Goal: Find specific page/section: Find specific page/section

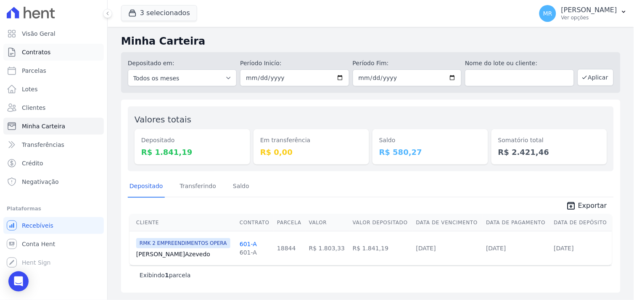
click at [48, 48] on link "Contratos" at bounding box center [53, 52] width 100 height 17
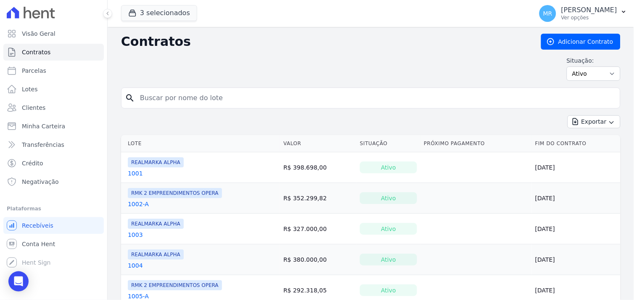
click at [156, 97] on input "search" at bounding box center [376, 98] width 482 height 17
click at [196, 95] on input "ed" at bounding box center [376, 98] width 482 height 17
type input "e"
click at [170, 11] on button "3 selecionados" at bounding box center [159, 13] width 76 height 16
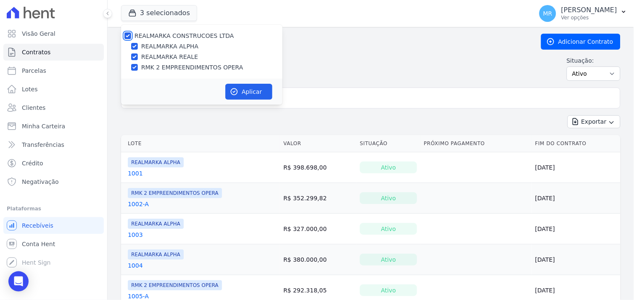
click at [128, 34] on input "REALMARKA CONSTRUCOES LTDA" at bounding box center [127, 35] width 7 height 7
checkbox input "false"
click at [135, 69] on input "RMK 2 EMPREENDIMENTOS OPERA" at bounding box center [134, 67] width 7 height 7
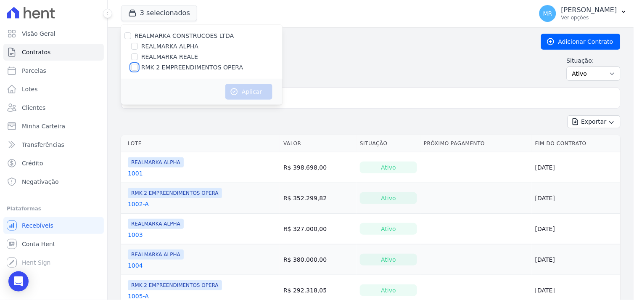
checkbox input "true"
click at [246, 91] on button "Aplicar" at bounding box center [248, 92] width 47 height 16
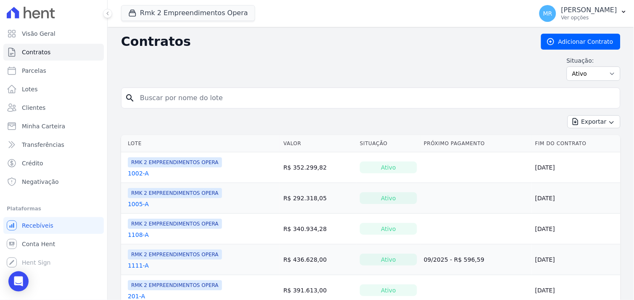
drag, startPoint x: 211, startPoint y: 98, endPoint x: 207, endPoint y: 94, distance: 5.7
click at [209, 96] on input "search" at bounding box center [376, 98] width 482 height 17
type input "201"
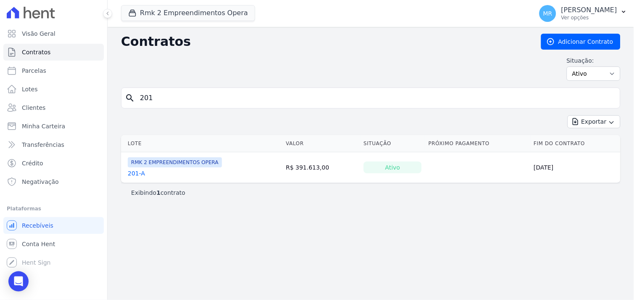
click at [133, 174] on link "201-A" at bounding box center [136, 173] width 17 height 8
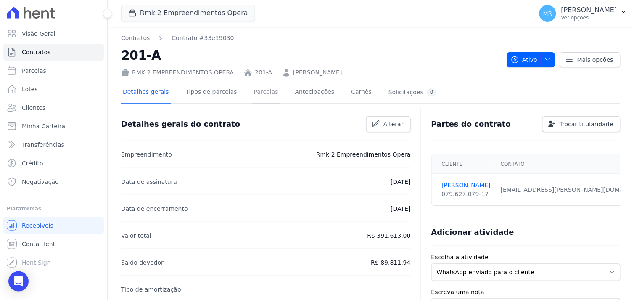
click at [253, 93] on link "Parcelas" at bounding box center [266, 93] width 28 height 22
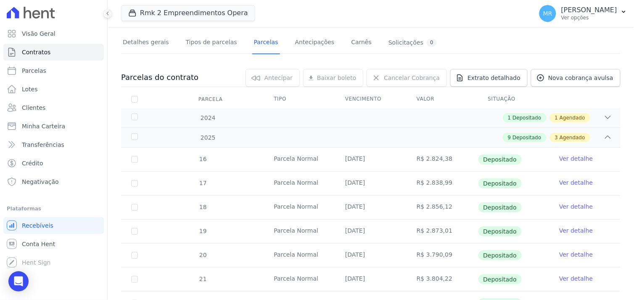
scroll to position [187, 0]
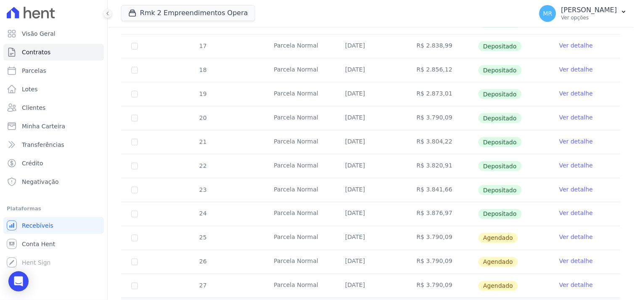
click at [567, 211] on link "Ver detalhe" at bounding box center [576, 213] width 34 height 8
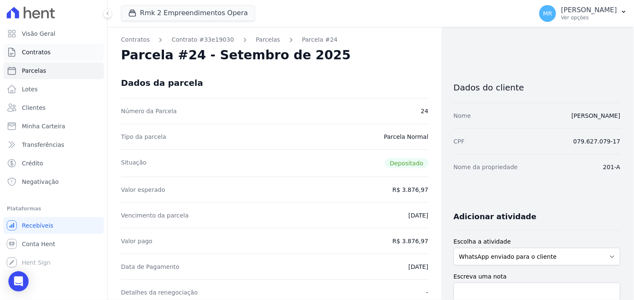
click at [34, 55] on span "Contratos" at bounding box center [36, 52] width 29 height 8
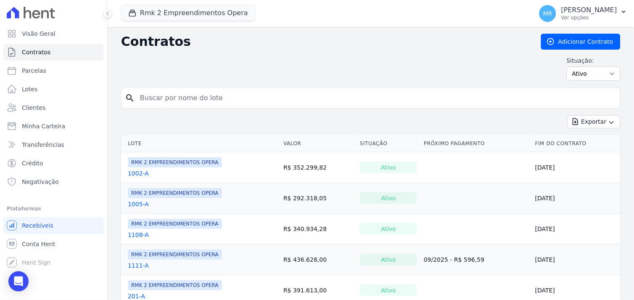
click at [171, 97] on input "search" at bounding box center [376, 98] width 482 height 17
type input "208"
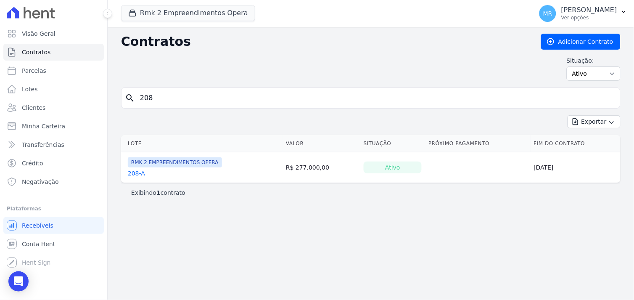
click at [132, 174] on link "208-A" at bounding box center [136, 173] width 17 height 8
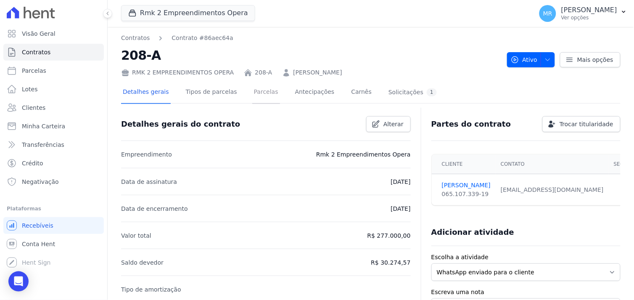
click at [252, 94] on link "Parcelas" at bounding box center [266, 93] width 28 height 22
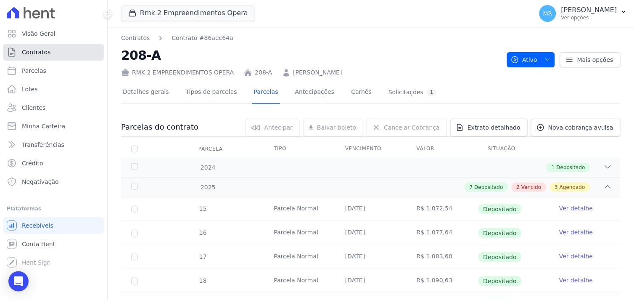
click at [40, 50] on span "Contratos" at bounding box center [36, 52] width 29 height 8
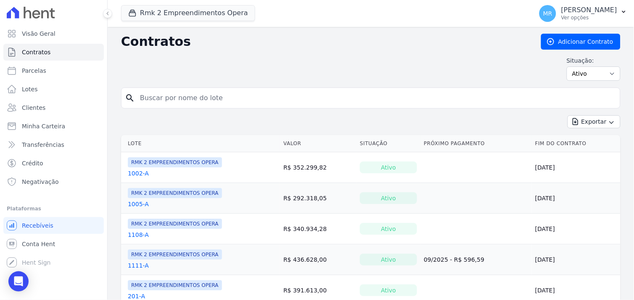
click at [181, 100] on input "search" at bounding box center [376, 98] width 482 height 17
type input "209"
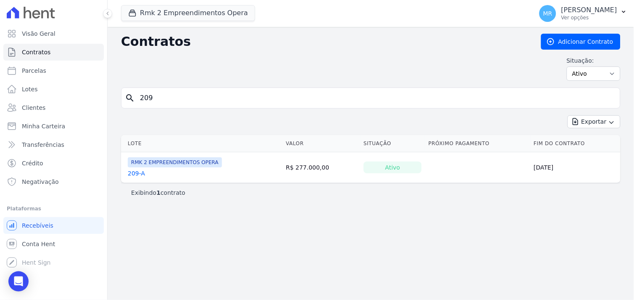
click at [136, 175] on link "209-A" at bounding box center [136, 173] width 17 height 8
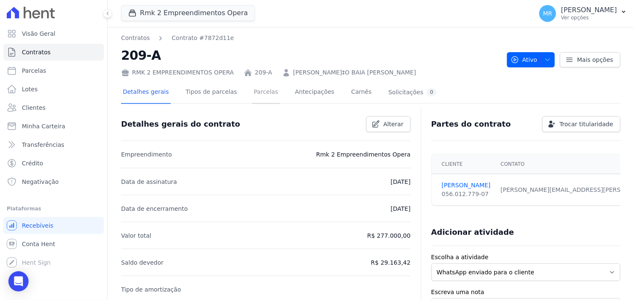
click at [252, 93] on link "Parcelas" at bounding box center [266, 93] width 28 height 22
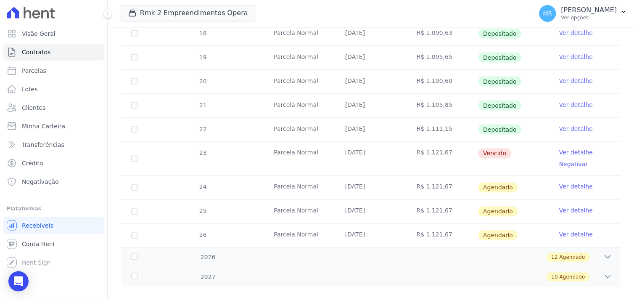
scroll to position [213, 0]
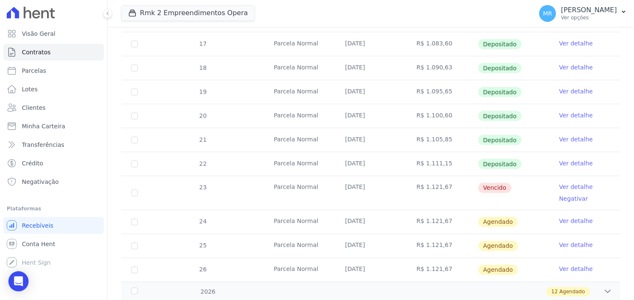
click at [564, 115] on link "Ver detalhe" at bounding box center [576, 115] width 34 height 8
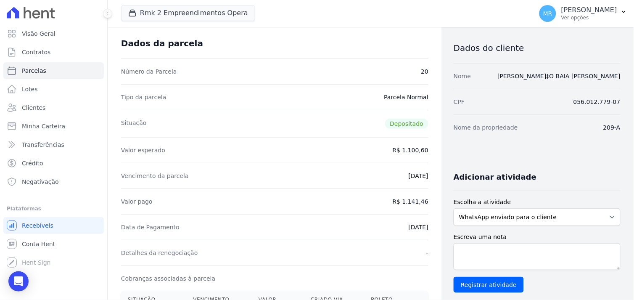
scroll to position [93, 0]
